Goal: Task Accomplishment & Management: Use online tool/utility

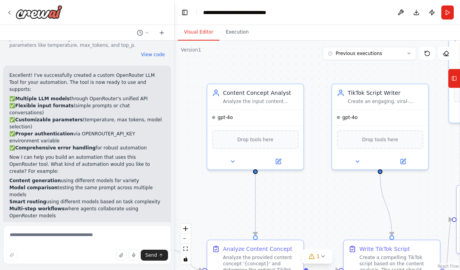
click at [274, 102] on div "Analyze the input content concept {concept} and determine the optimal subject, …" at bounding box center [261, 101] width 76 height 6
click at [282, 145] on div "Drop tools here" at bounding box center [255, 139] width 86 height 19
click at [286, 153] on div at bounding box center [255, 161] width 96 height 16
click at [285, 160] on button at bounding box center [278, 161] width 44 height 9
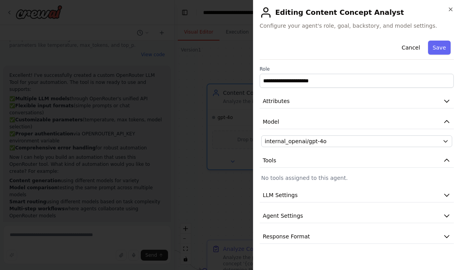
scroll to position [32, 0]
click at [448, 214] on icon "button" at bounding box center [446, 216] width 8 height 8
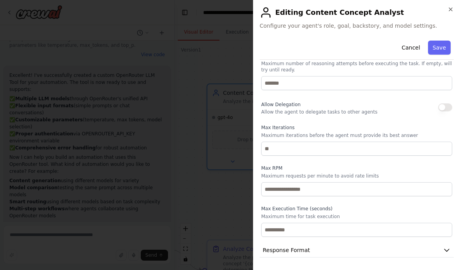
click at [450, 250] on button "Response Format" at bounding box center [356, 250] width 194 height 14
click at [450, 245] on button "Response Format" at bounding box center [356, 249] width 194 height 14
click at [448, 250] on icon "button" at bounding box center [446, 250] width 8 height 8
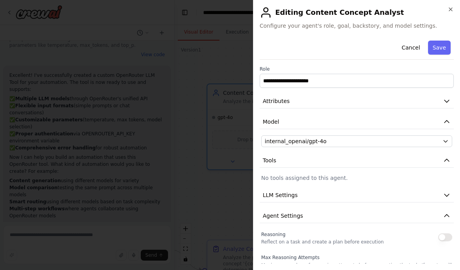
scroll to position [0, 0]
click at [439, 120] on button "Model" at bounding box center [356, 122] width 194 height 14
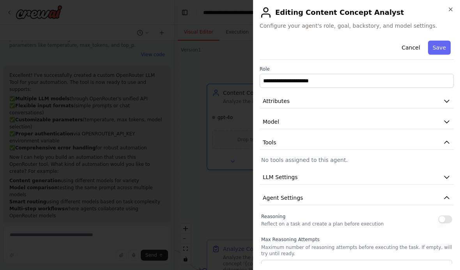
click at [448, 99] on icon "button" at bounding box center [446, 101] width 8 height 8
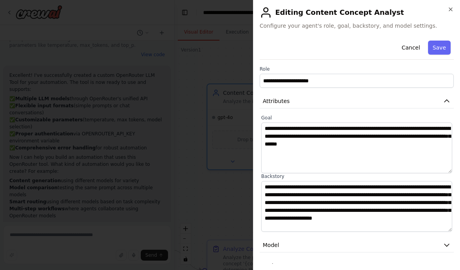
scroll to position [35, 0]
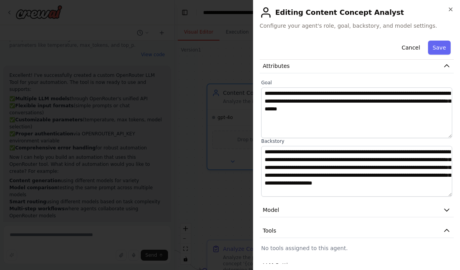
click at [231, 262] on div at bounding box center [230, 135] width 460 height 270
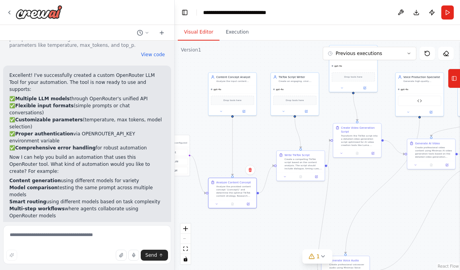
click at [308, 262] on button "1" at bounding box center [317, 256] width 30 height 14
click at [362, 238] on button at bounding box center [359, 235] width 13 height 9
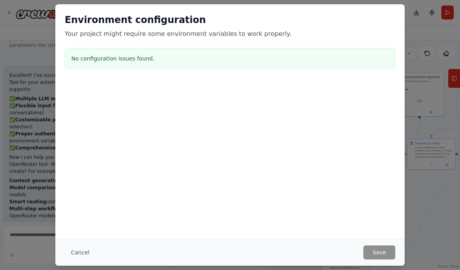
click at [78, 245] on button "Cancel" at bounding box center [80, 252] width 31 height 14
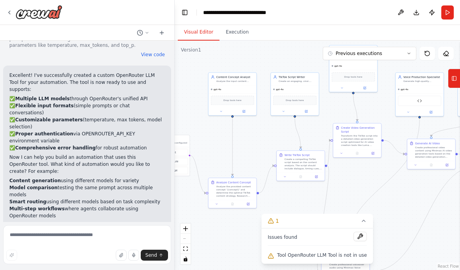
click at [334, 252] on span "Tool OpenRouter LLM Tool is not in use" at bounding box center [322, 255] width 90 height 6
click at [319, 256] on span "Tool OpenRouter LLM Tool is not in use" at bounding box center [322, 255] width 90 height 6
click at [308, 253] on span "Tool OpenRouter LLM Tool is not in use" at bounding box center [322, 255] width 90 height 6
click at [357, 225] on button "1" at bounding box center [316, 220] width 111 height 14
click at [312, 263] on button "1" at bounding box center [317, 256] width 30 height 14
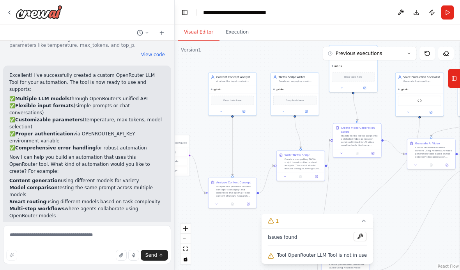
click at [313, 264] on div ".deletable-edge-delete-btn { width: 20px; height: 20px; border: 0px solid #ffff…" at bounding box center [317, 155] width 285 height 229
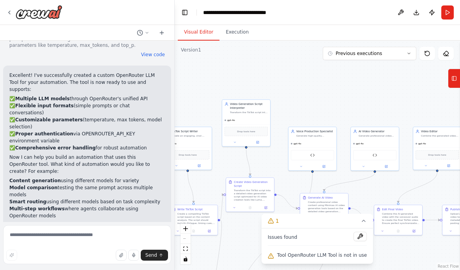
click at [383, 150] on div "Minimax Video Generator" at bounding box center [374, 155] width 43 height 10
click at [323, 150] on div "Minimax Voice Generator" at bounding box center [312, 155] width 43 height 10
click at [309, 147] on div "Minimax Voice Generator" at bounding box center [312, 154] width 48 height 15
click at [308, 150] on div "Minimax Voice Generator" at bounding box center [312, 155] width 43 height 10
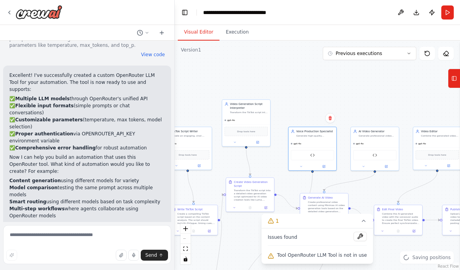
click at [313, 153] on img at bounding box center [312, 155] width 5 height 5
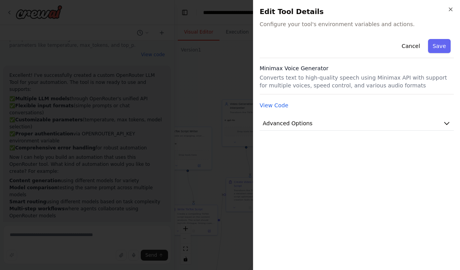
click at [310, 118] on button "Advanced Options" at bounding box center [356, 123] width 194 height 14
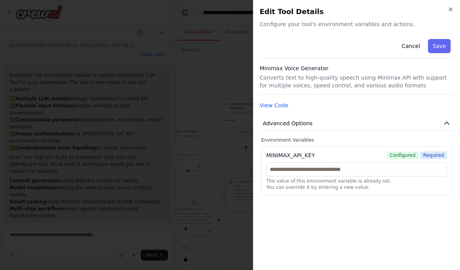
click at [428, 109] on div "View Code" at bounding box center [356, 104] width 194 height 9
click at [446, 45] on button "Save" at bounding box center [439, 46] width 23 height 14
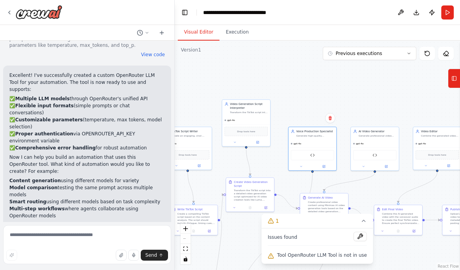
click at [427, 50] on icon at bounding box center [427, 53] width 6 height 6
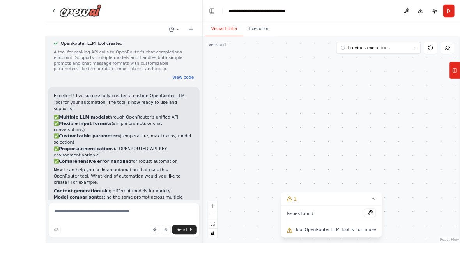
scroll to position [661, 0]
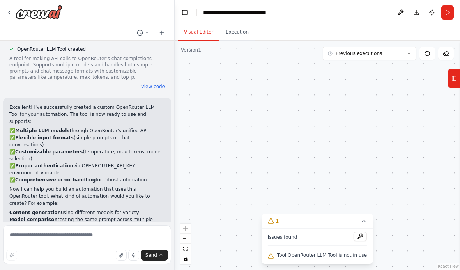
click at [450, 11] on button "Run" at bounding box center [447, 12] width 12 height 14
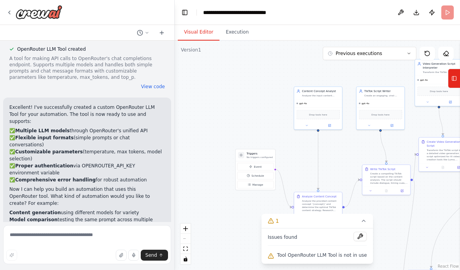
click at [444, 12] on header "**********" at bounding box center [317, 12] width 285 height 25
click at [395, 11] on button at bounding box center [400, 12] width 12 height 14
click at [409, 236] on icon "Edge from 7a0102d1-6871-4554-b5c3-02e6a196bb19 to 4baf19e5-ccbf-49b9-9ac6-6c557…" at bounding box center [408, 232] width 11 height 105
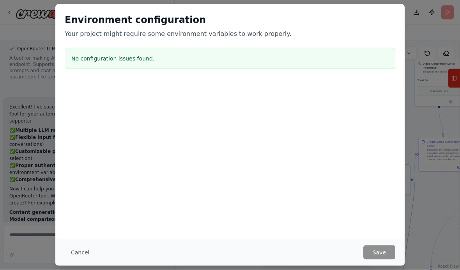
scroll to position [32, 0]
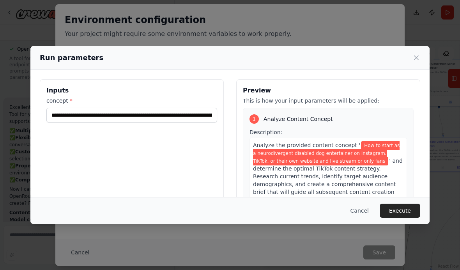
click at [35, 174] on div "**********" at bounding box center [229, 171] width 399 height 203
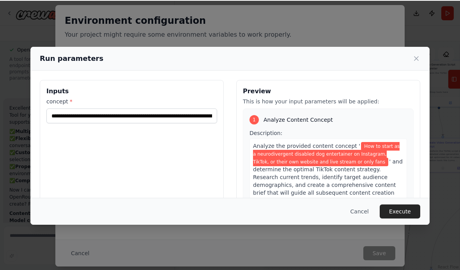
click at [405, 217] on button "Execute" at bounding box center [399, 210] width 41 height 14
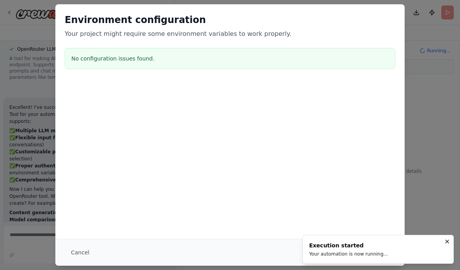
click at [439, 251] on li "Execution started Your automation is now running..." at bounding box center [377, 248] width 151 height 29
click at [450, 238] on button "Notifications (F8)" at bounding box center [446, 240] width 9 height 9
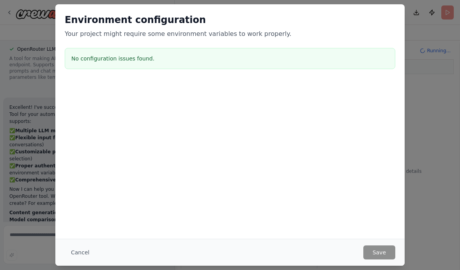
click at [450, 238] on div "Environment configuration Your project might require some environment variables…" at bounding box center [230, 135] width 460 height 270
click at [432, 217] on div "Environment configuration Your project might require some environment variables…" at bounding box center [230, 135] width 460 height 270
click at [74, 245] on button "Cancel" at bounding box center [80, 252] width 31 height 14
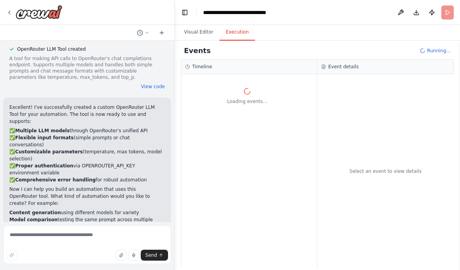
click at [439, 48] on span "Running..." at bounding box center [439, 51] width 24 height 6
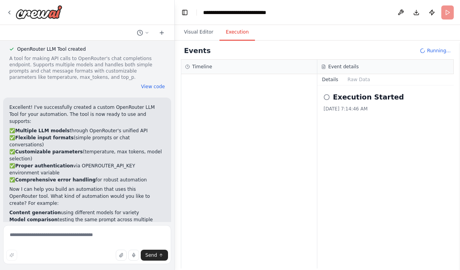
click at [204, 35] on button "Visual Editor" at bounding box center [199, 32] width 42 height 16
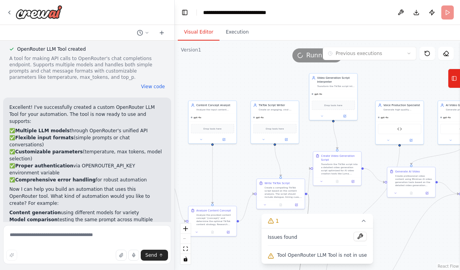
click at [303, 47] on div ".deletable-edge-delete-btn { width: 20px; height: 20px; border: 0px solid #ffff…" at bounding box center [317, 155] width 285 height 229
click at [314, 54] on span "Running..." at bounding box center [322, 55] width 32 height 9
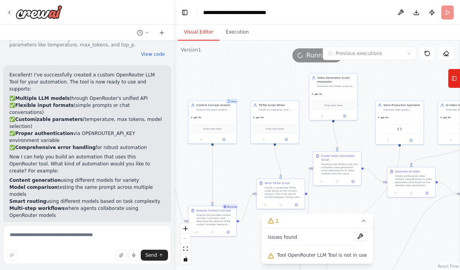
scroll to position [693, 0]
